Goal: Task Accomplishment & Management: Use online tool/utility

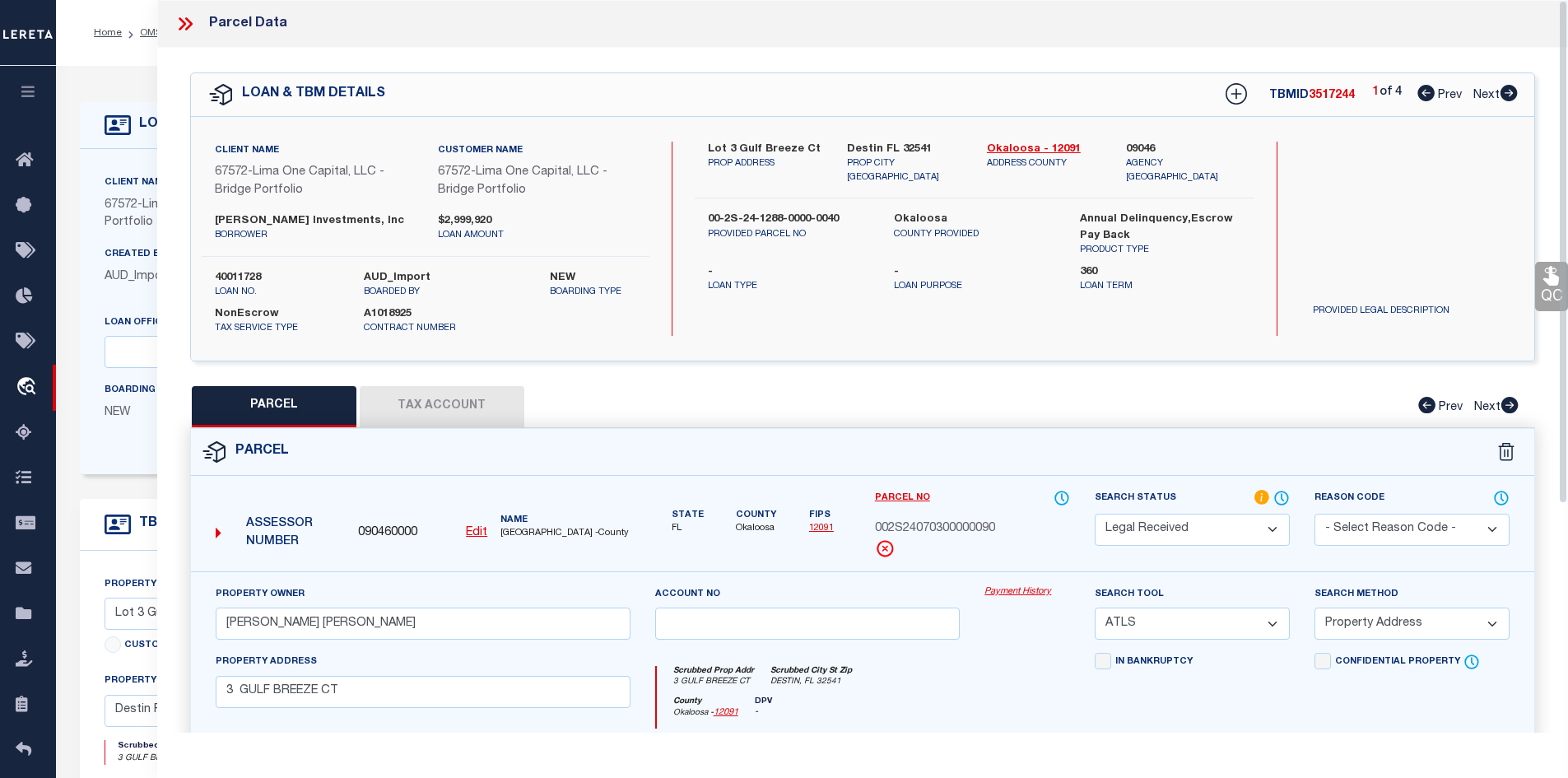
select select "RD"
select select "ATL"
select select "ADD"
select select "164236"
select select "26298"
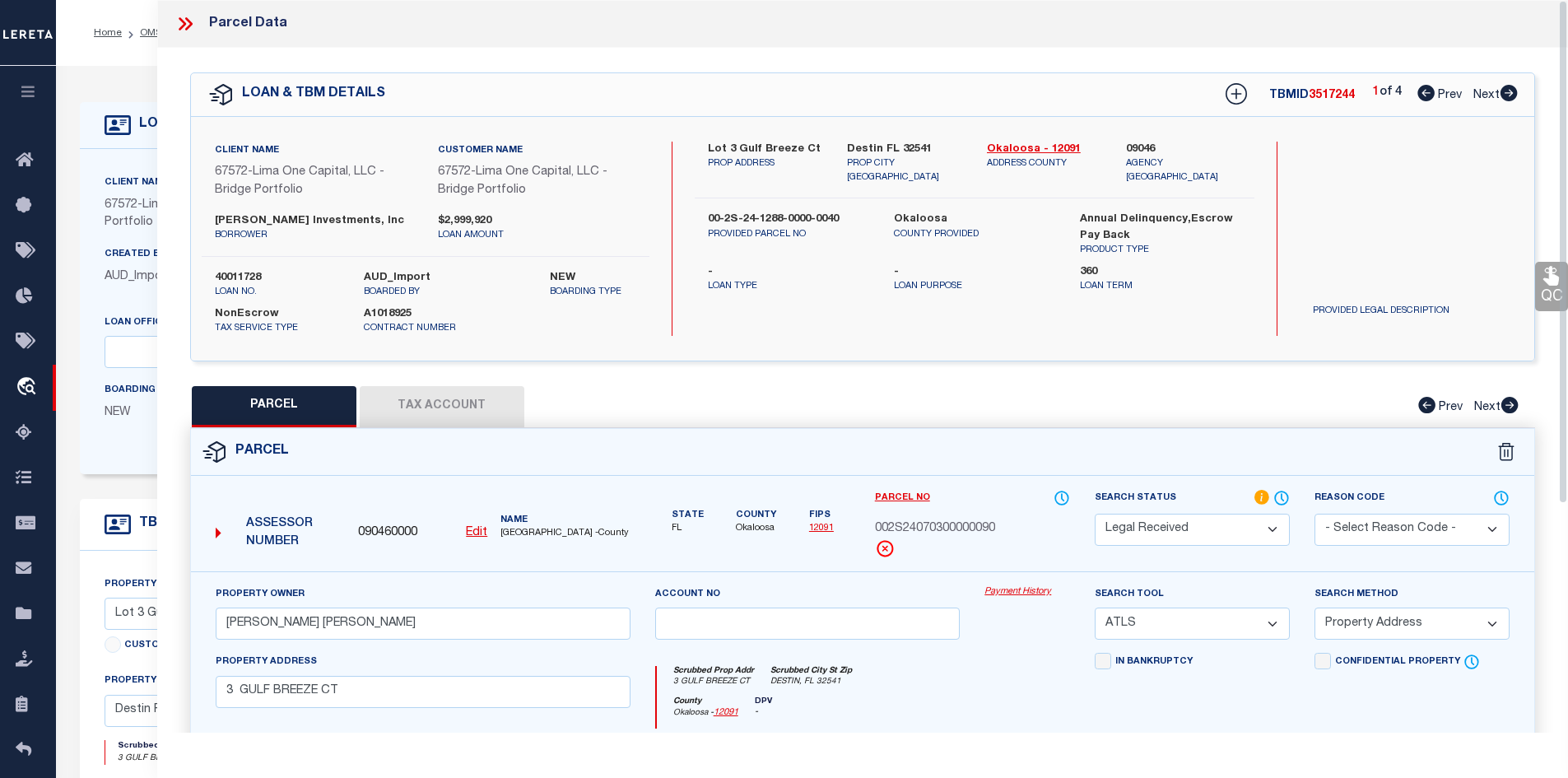
select select "NonEscrow"
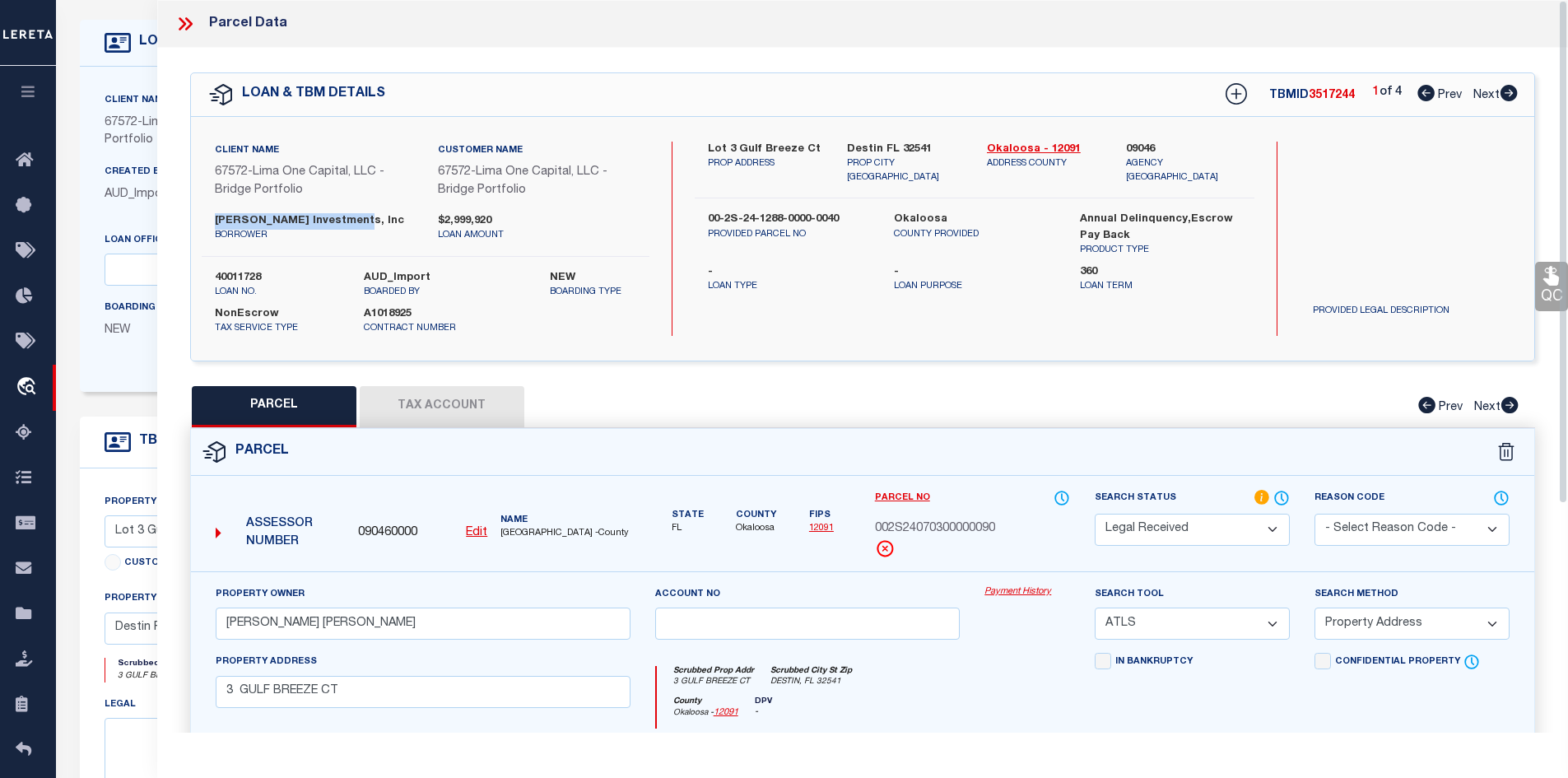
scroll to position [82, 0]
click at [876, 413] on div "PARCEL Tax Account Prev Next" at bounding box center [863, 407] width 1346 height 41
click at [468, 410] on button "Tax Account" at bounding box center [442, 407] width 165 height 41
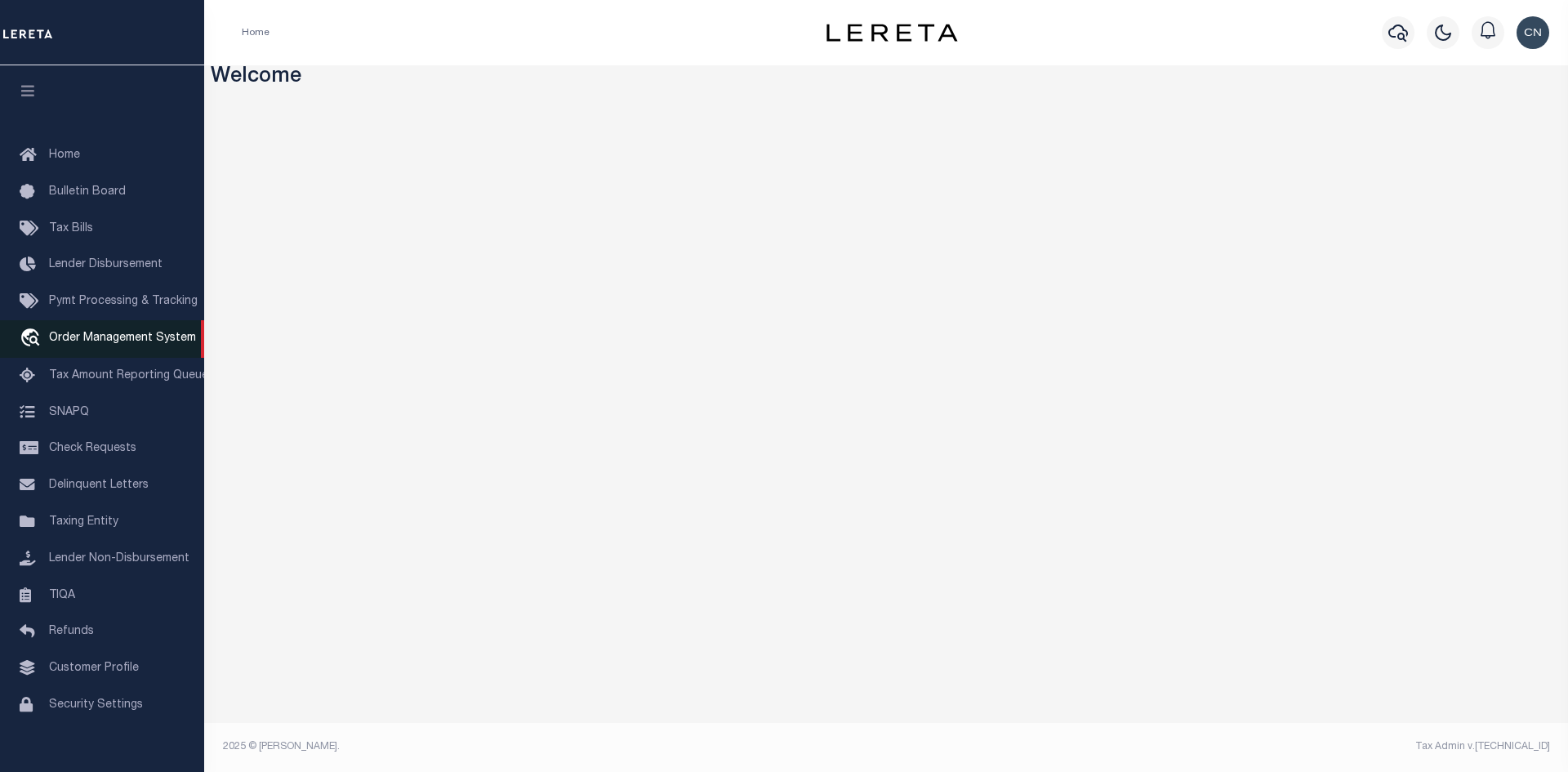
click at [111, 344] on span "Order Management System" at bounding box center [122, 338] width 147 height 11
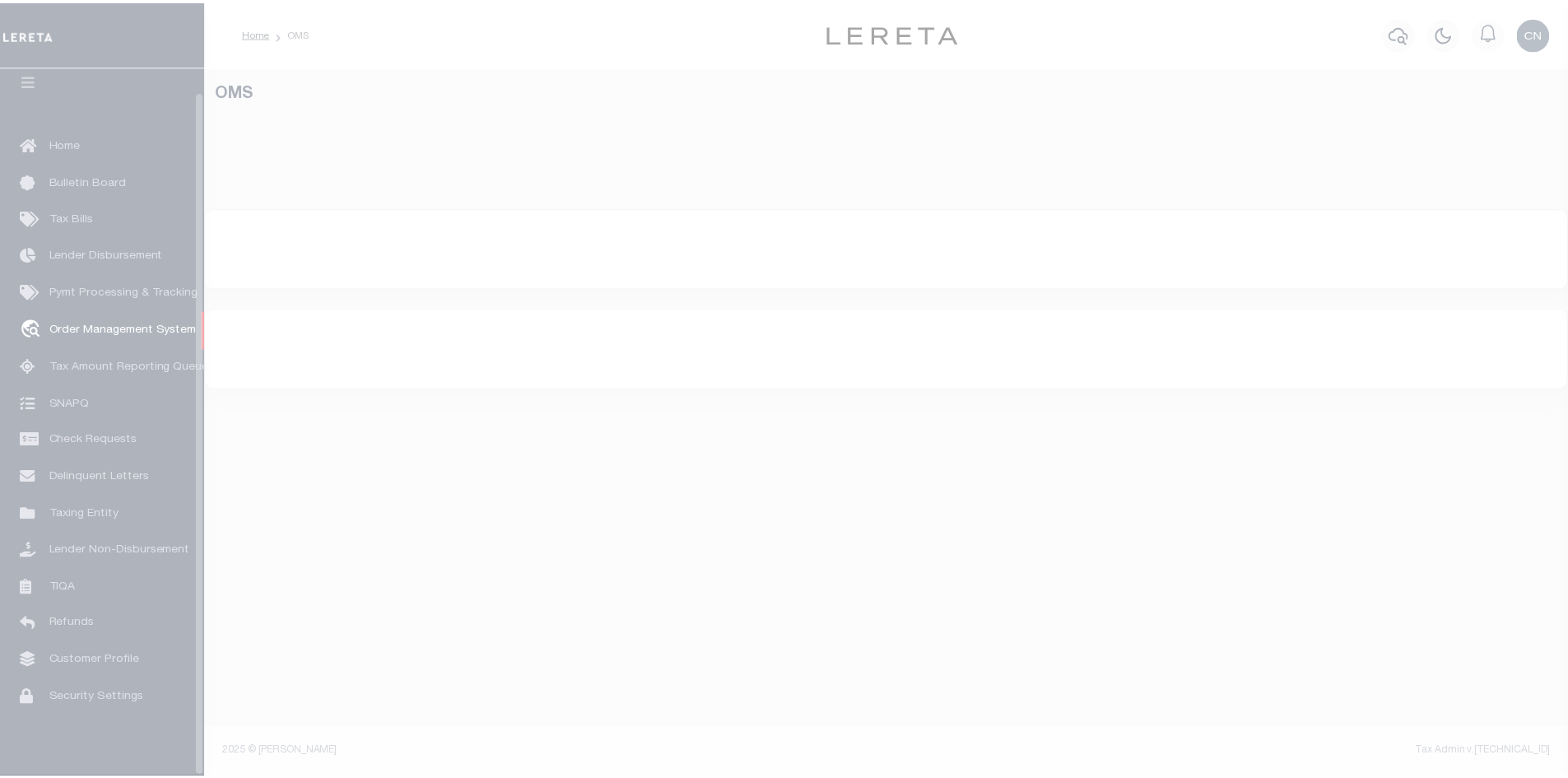
scroll to position [24, 0]
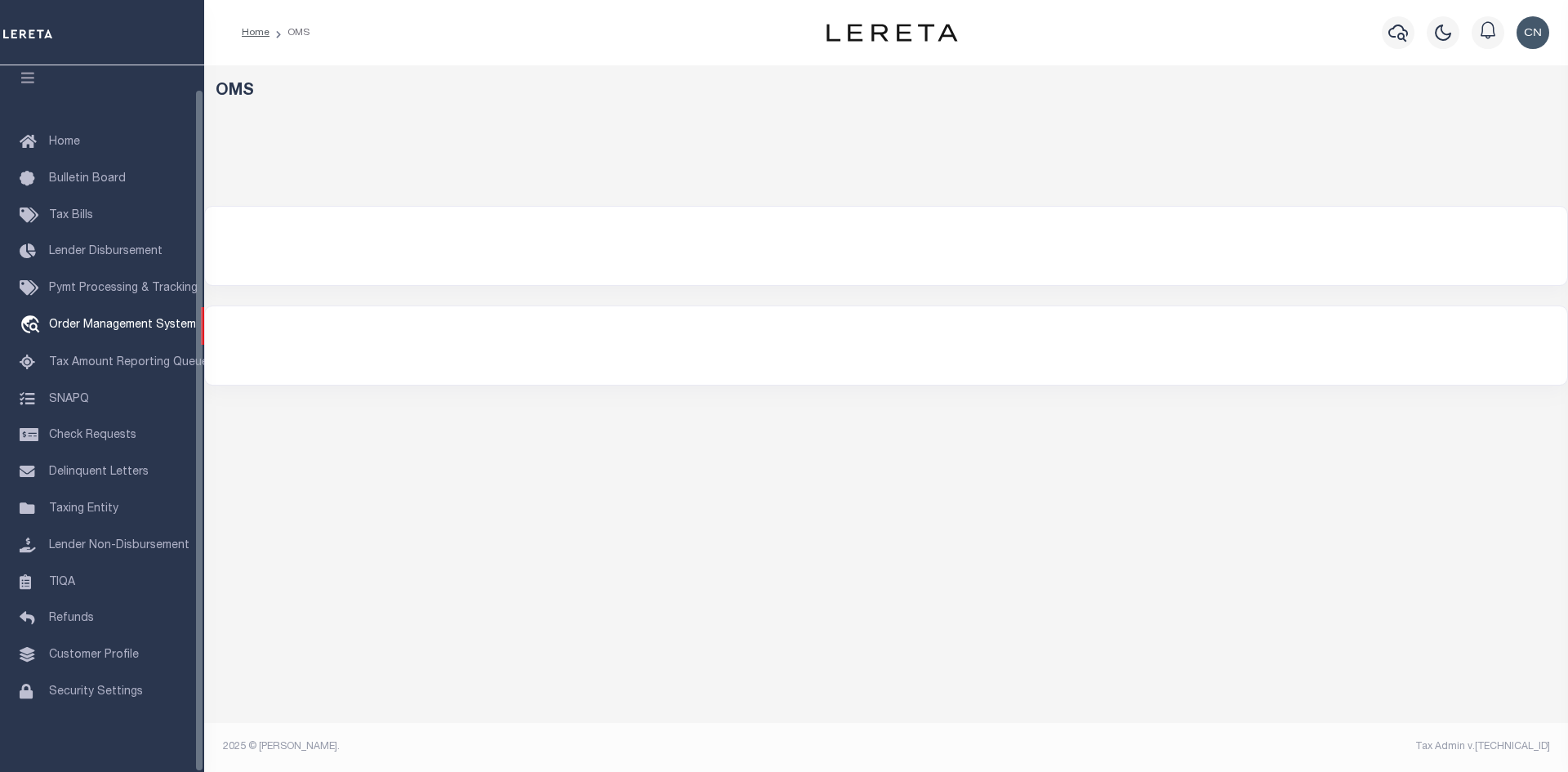
select select "200"
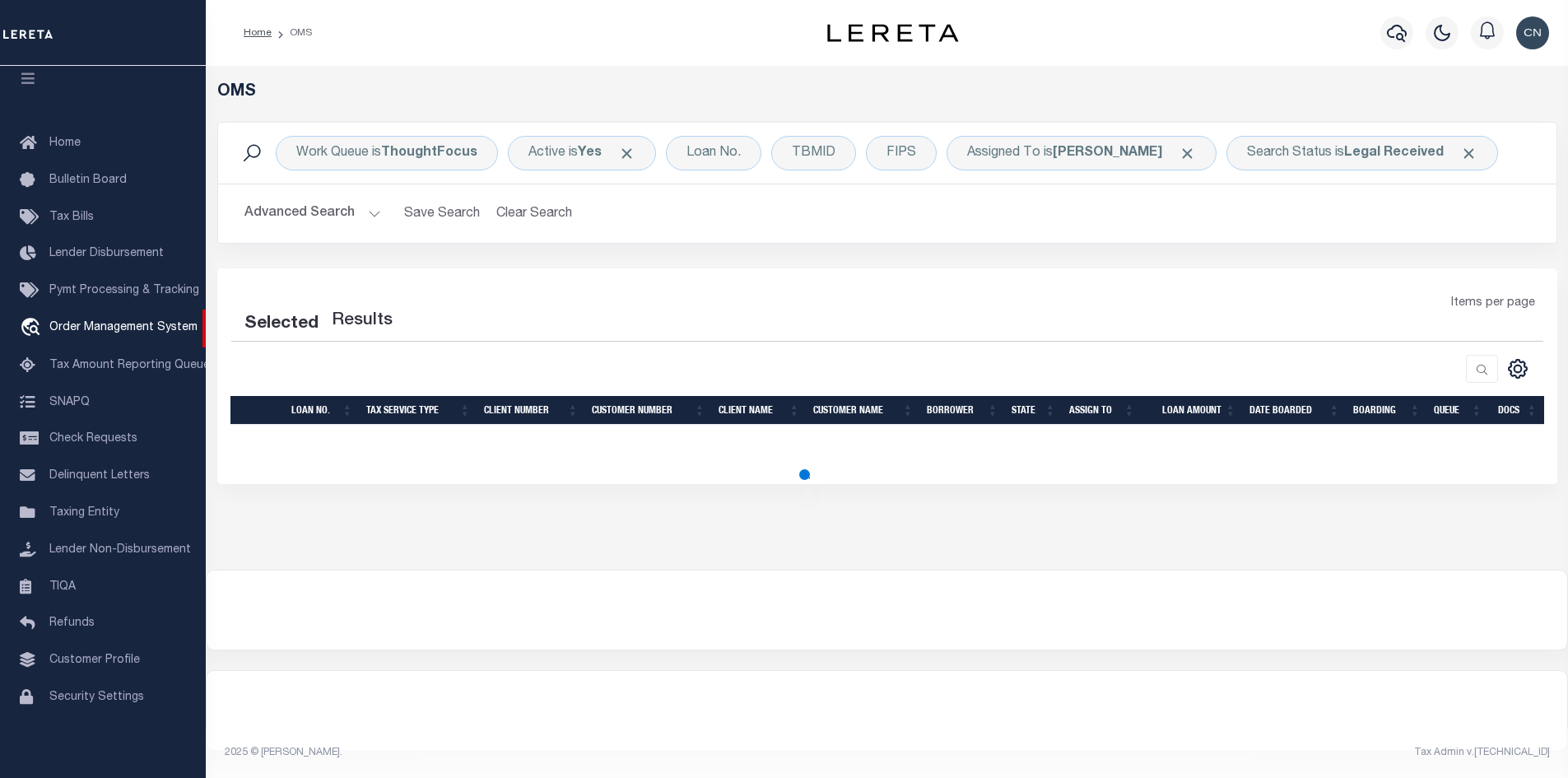
select select "200"
